Goal: Complete application form

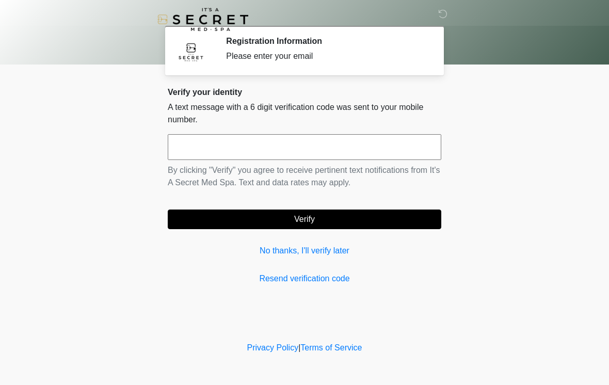
click at [339, 141] on input "text" at bounding box center [305, 147] width 274 height 26
type input "******"
click at [328, 218] on button "Verify" at bounding box center [305, 220] width 274 height 20
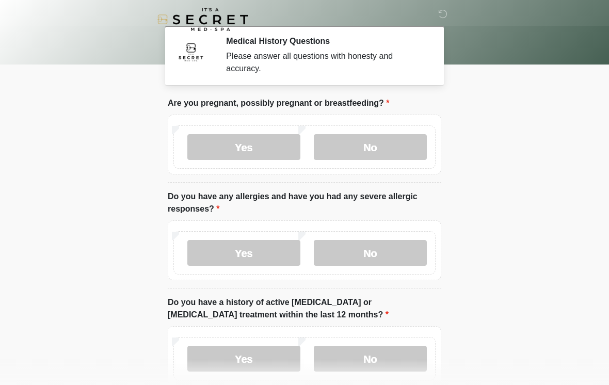
click at [390, 145] on label "No" at bounding box center [370, 147] width 113 height 26
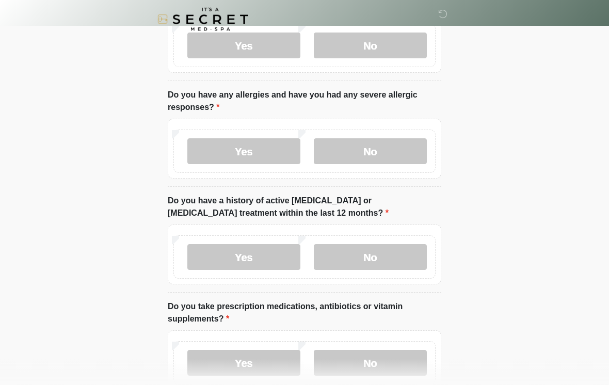
scroll to position [101, 0]
click at [384, 151] on label "No" at bounding box center [370, 152] width 113 height 26
click at [359, 251] on label "No" at bounding box center [370, 258] width 113 height 26
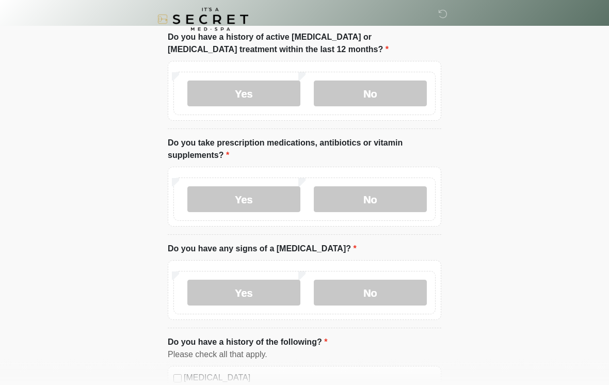
scroll to position [267, 0]
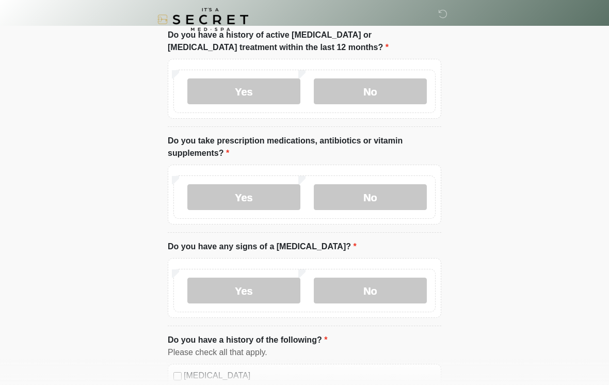
click at [391, 198] on label "No" at bounding box center [370, 197] width 113 height 26
click at [392, 289] on label "No" at bounding box center [370, 291] width 113 height 26
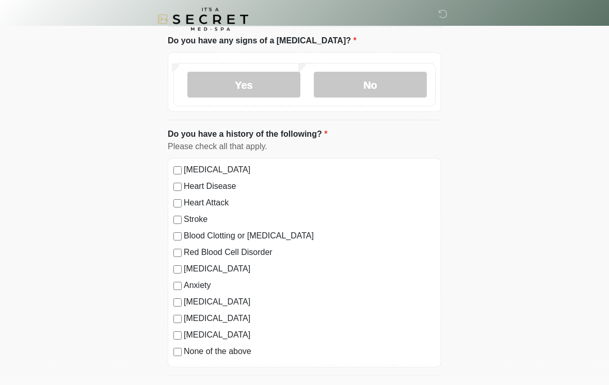
scroll to position [473, 0]
click at [199, 283] on label "Anxiety" at bounding box center [310, 285] width 252 height 12
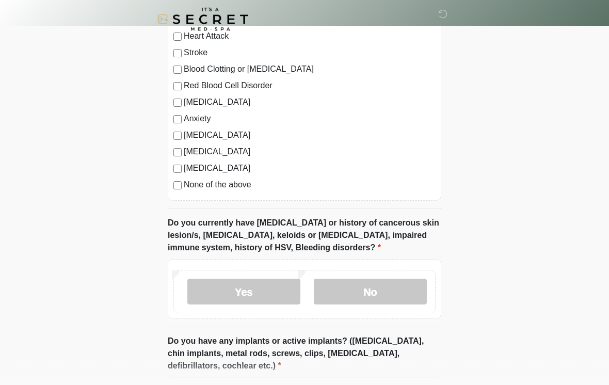
scroll to position [657, 0]
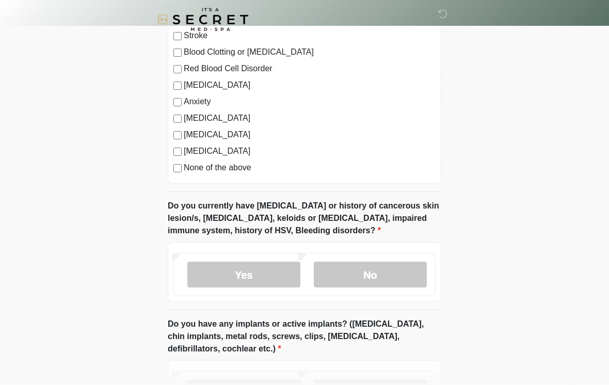
click at [360, 272] on label "No" at bounding box center [370, 275] width 113 height 26
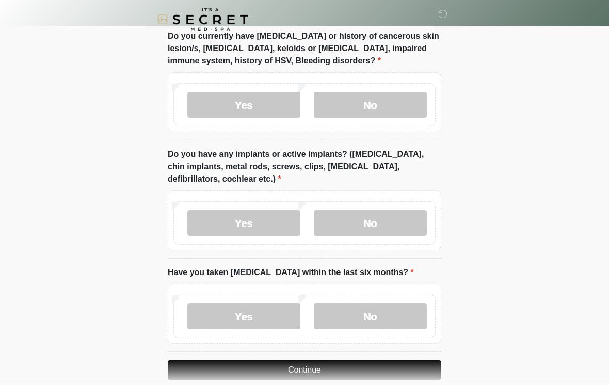
scroll to position [828, 0]
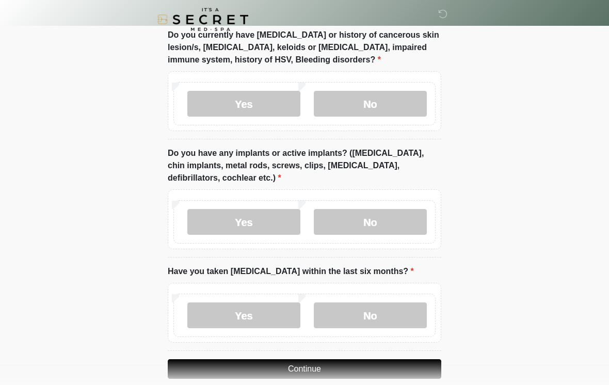
click at [385, 217] on label "No" at bounding box center [370, 222] width 113 height 26
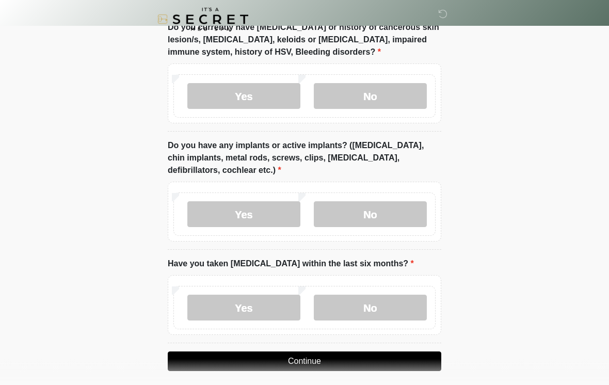
scroll to position [860, 0]
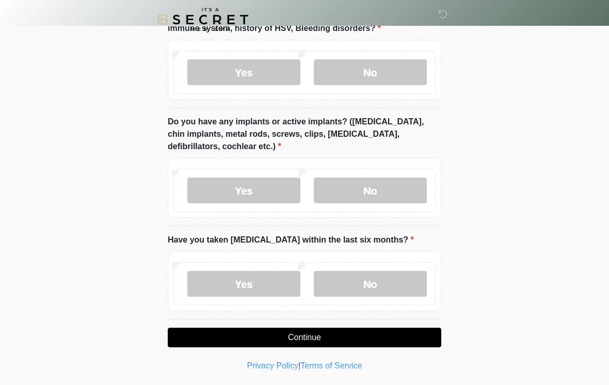
click at [359, 278] on label "No" at bounding box center [370, 284] width 113 height 26
click at [327, 330] on button "Continue" at bounding box center [305, 338] width 274 height 20
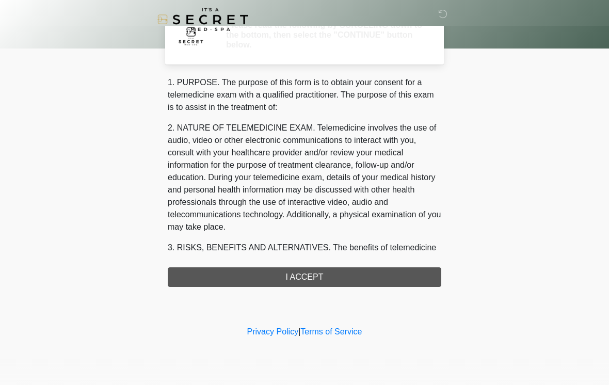
scroll to position [0, 0]
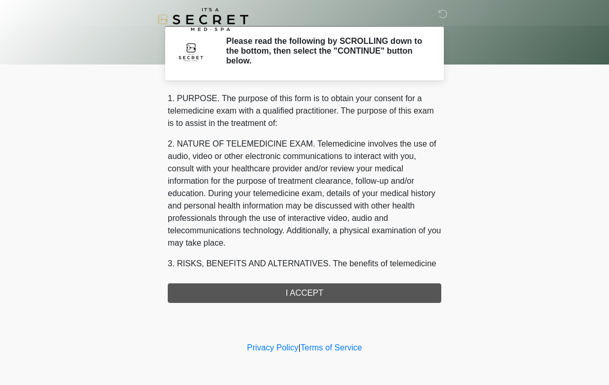
click at [310, 291] on div "1. PURPOSE. The purpose of this form is to obtain your consent for a telemedici…" at bounding box center [305, 197] width 274 height 211
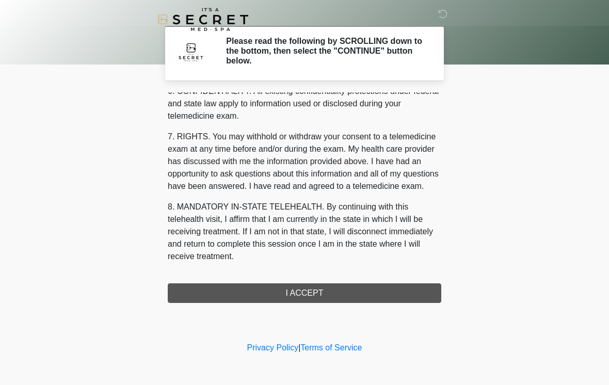
scroll to position [420, 0]
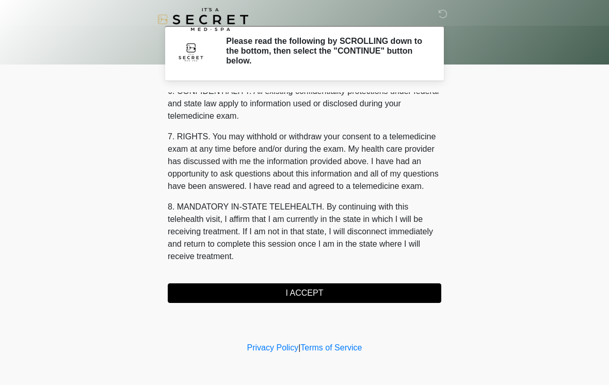
click at [302, 292] on button "I ACCEPT" at bounding box center [305, 293] width 274 height 20
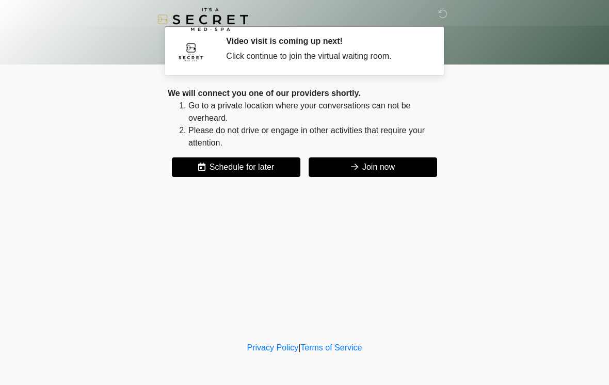
click at [382, 166] on button "Join now" at bounding box center [373, 167] width 129 height 20
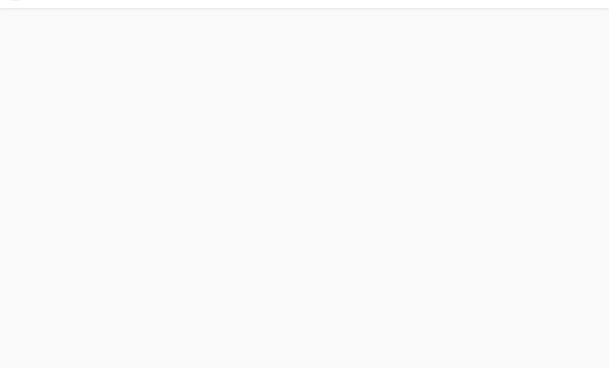
scroll to position [3, 0]
